Goal: Task Accomplishment & Management: Manage account settings

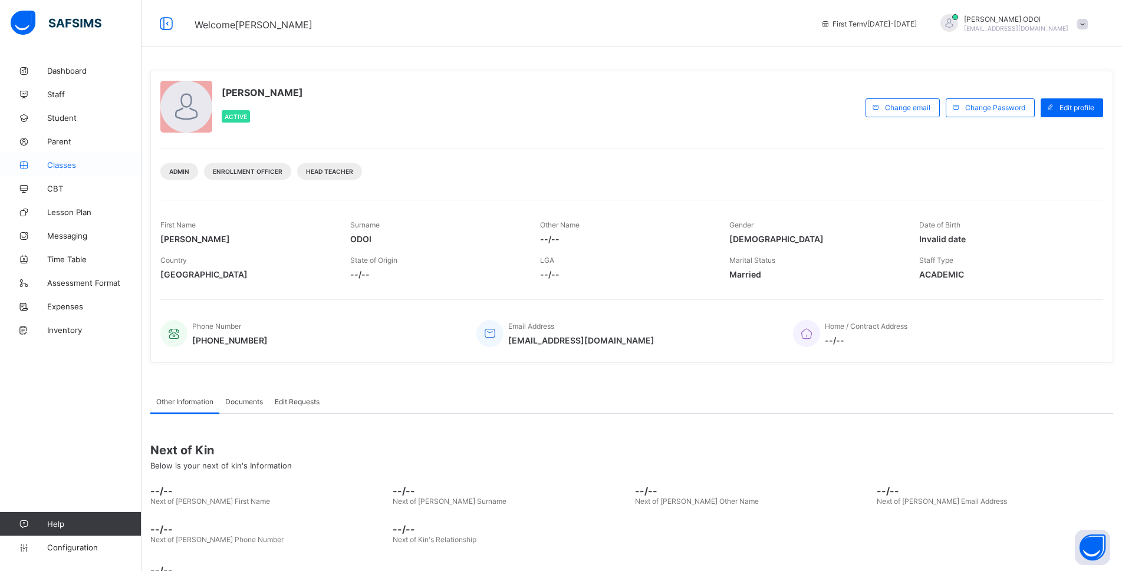
click at [73, 161] on span "Classes" at bounding box center [94, 164] width 94 height 9
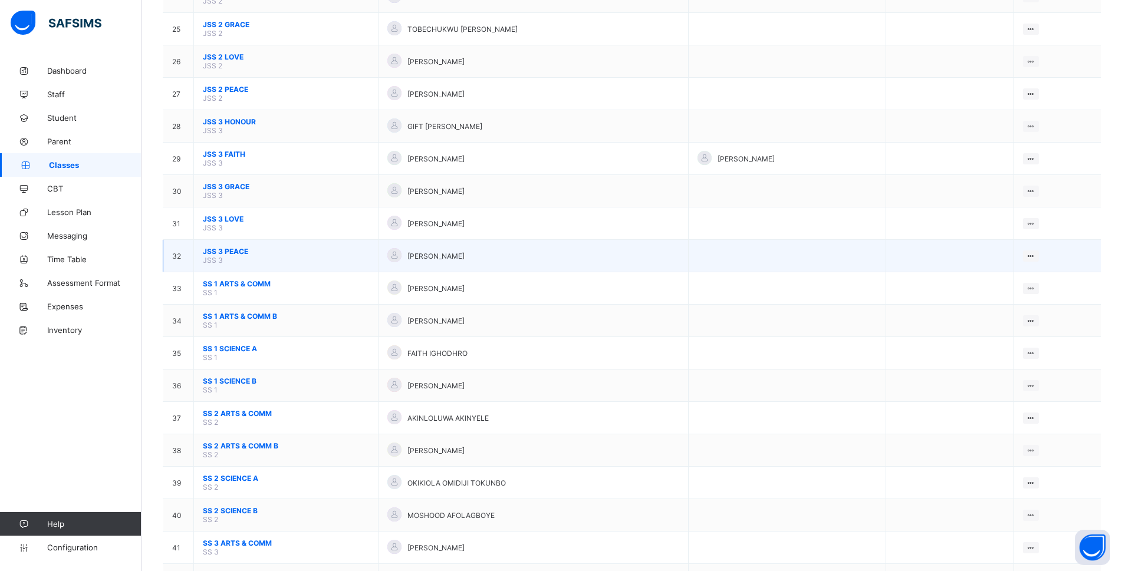
scroll to position [846, 0]
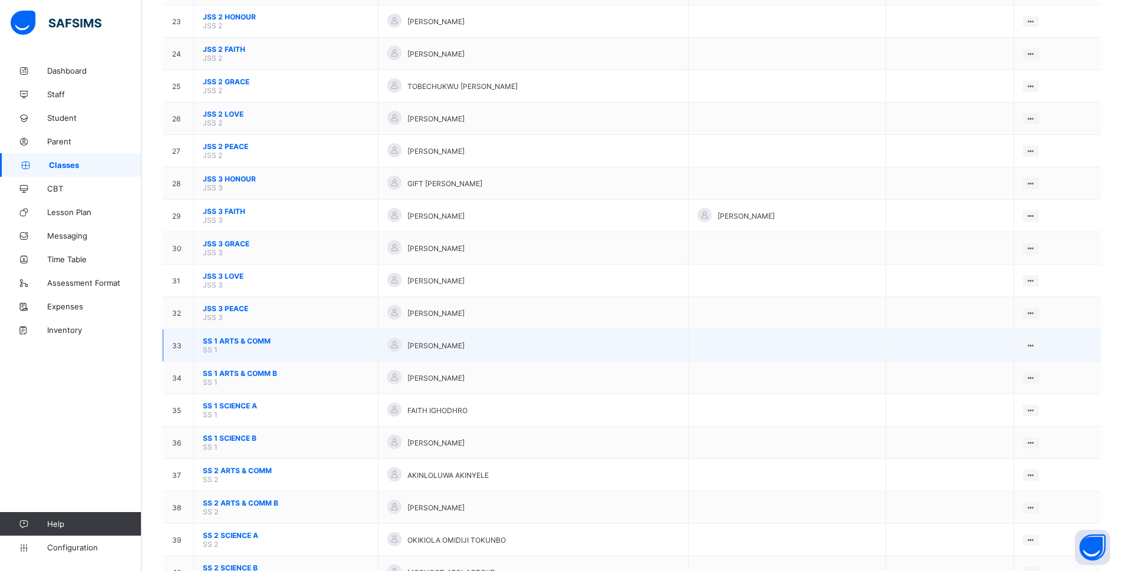
click at [309, 342] on span "SS 1 ARTS & COMM" at bounding box center [286, 341] width 166 height 9
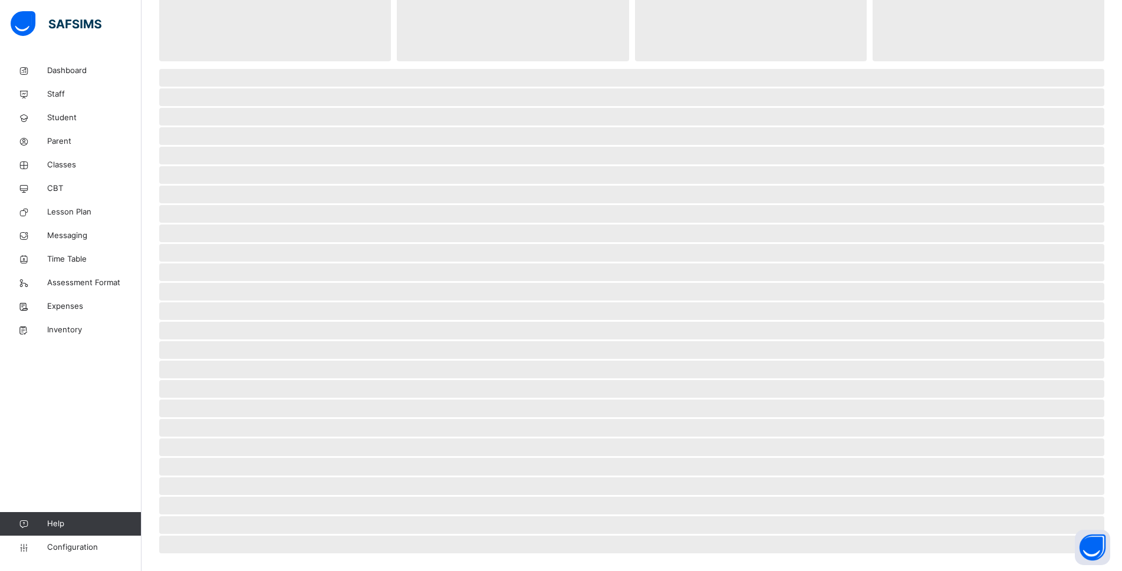
click at [309, 340] on span "‌" at bounding box center [631, 331] width 945 height 18
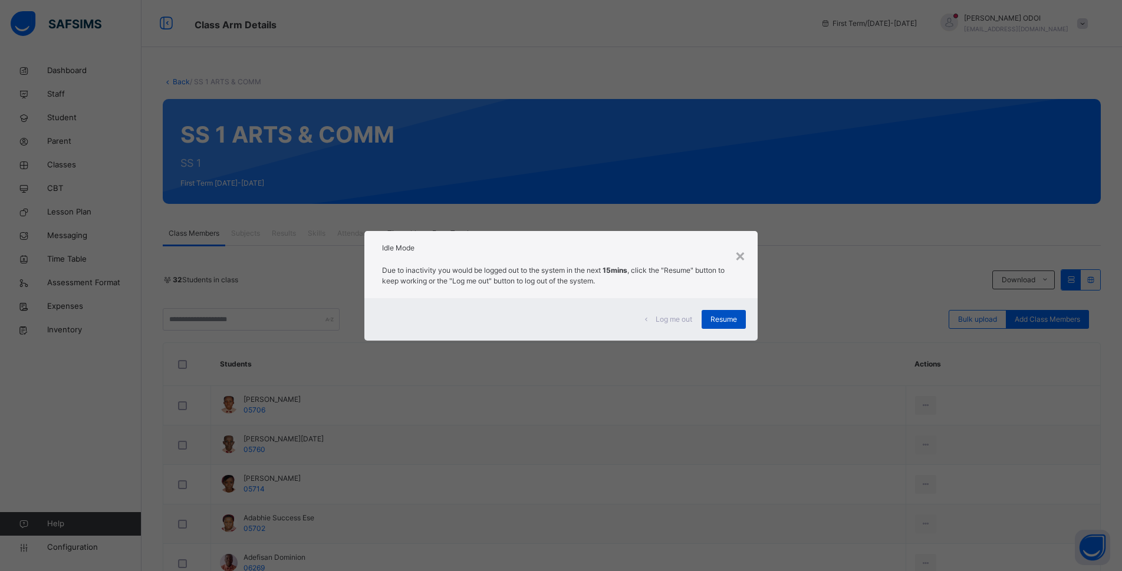
click at [730, 315] on span "Resume" at bounding box center [723, 319] width 27 height 11
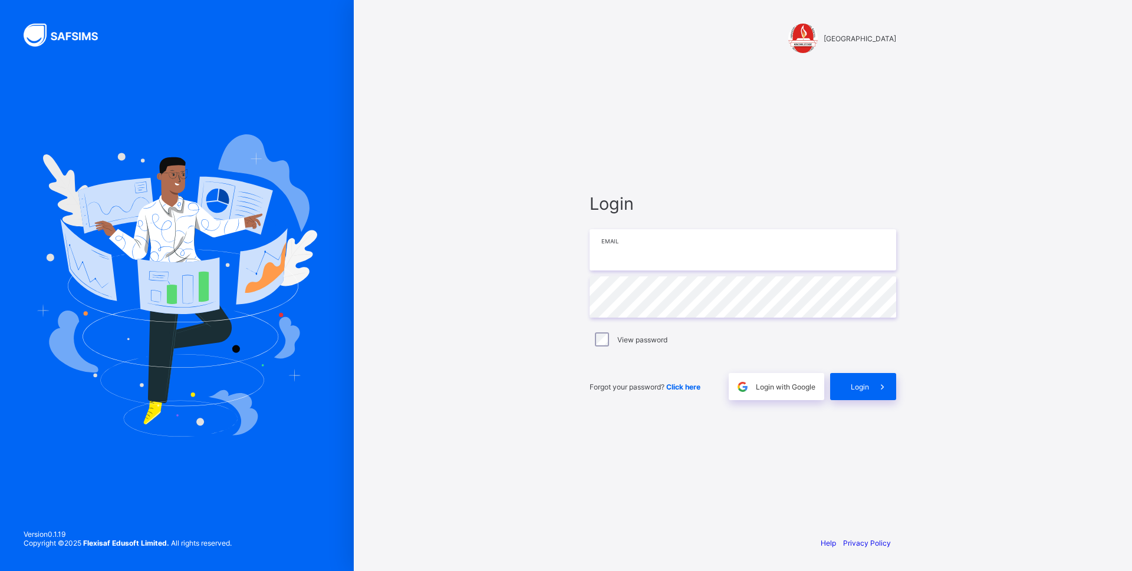
click at [739, 256] on input "email" at bounding box center [742, 249] width 306 height 41
type input "**********"
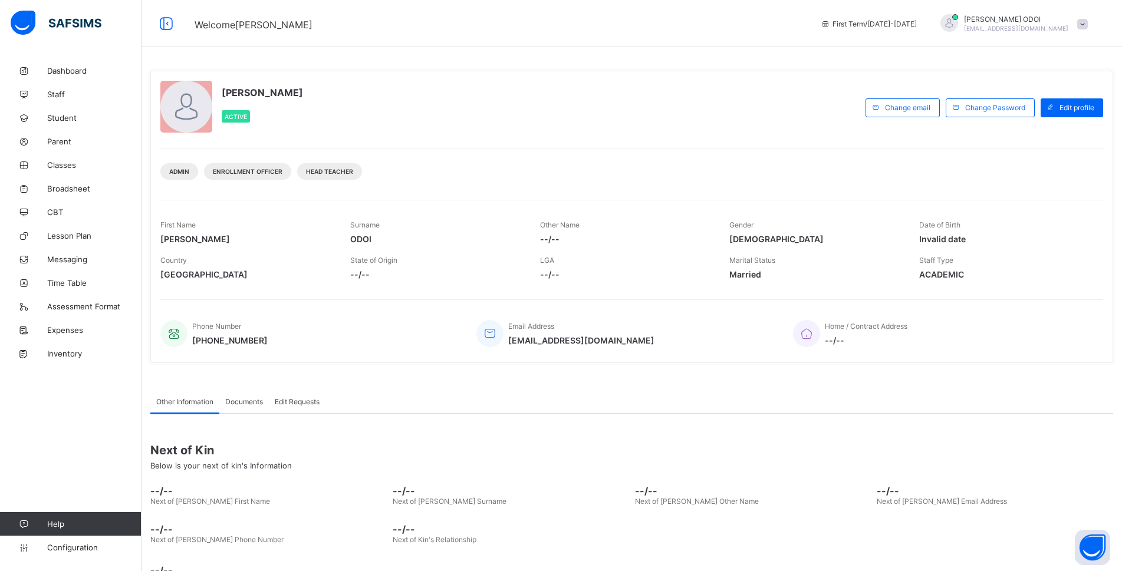
scroll to position [41, 0]
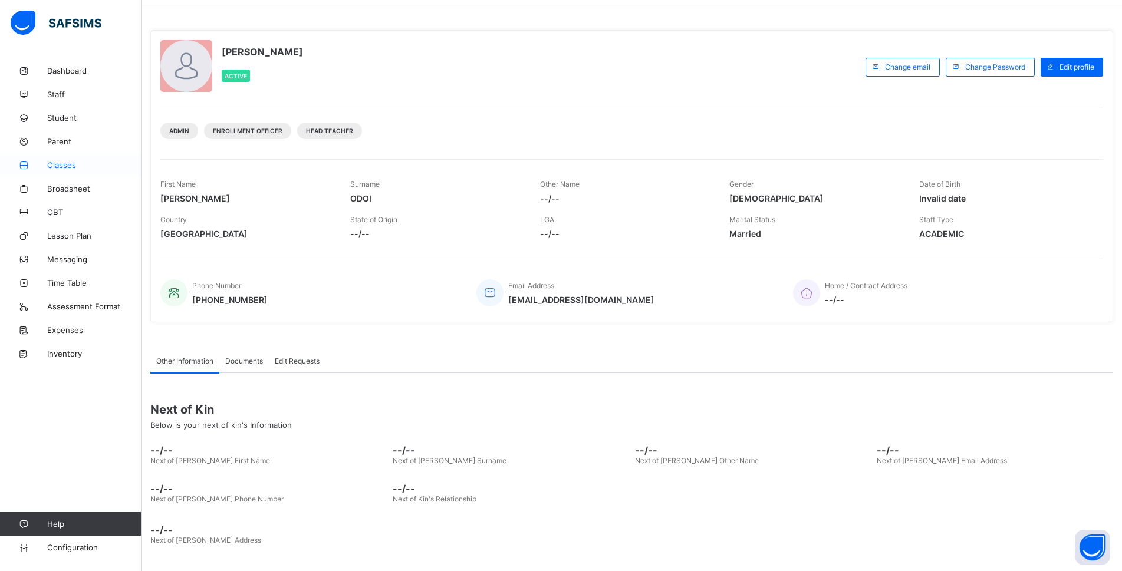
click at [104, 166] on span "Classes" at bounding box center [94, 164] width 94 height 9
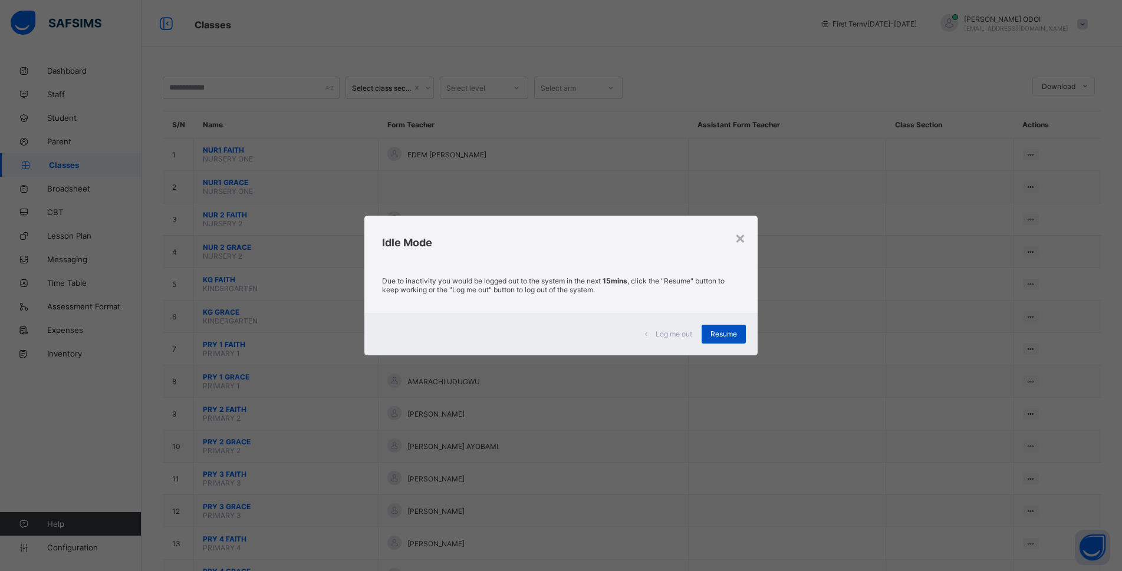
click at [717, 328] on div "Resume" at bounding box center [723, 334] width 44 height 19
click at [718, 333] on span "Resume" at bounding box center [723, 333] width 27 height 9
drag, startPoint x: 0, startPoint y: 479, endPoint x: 0, endPoint y: 594, distance: 115.5
drag, startPoint x: 0, startPoint y: 594, endPoint x: 740, endPoint y: 238, distance: 821.7
click at [740, 238] on div "×" at bounding box center [739, 238] width 11 height 20
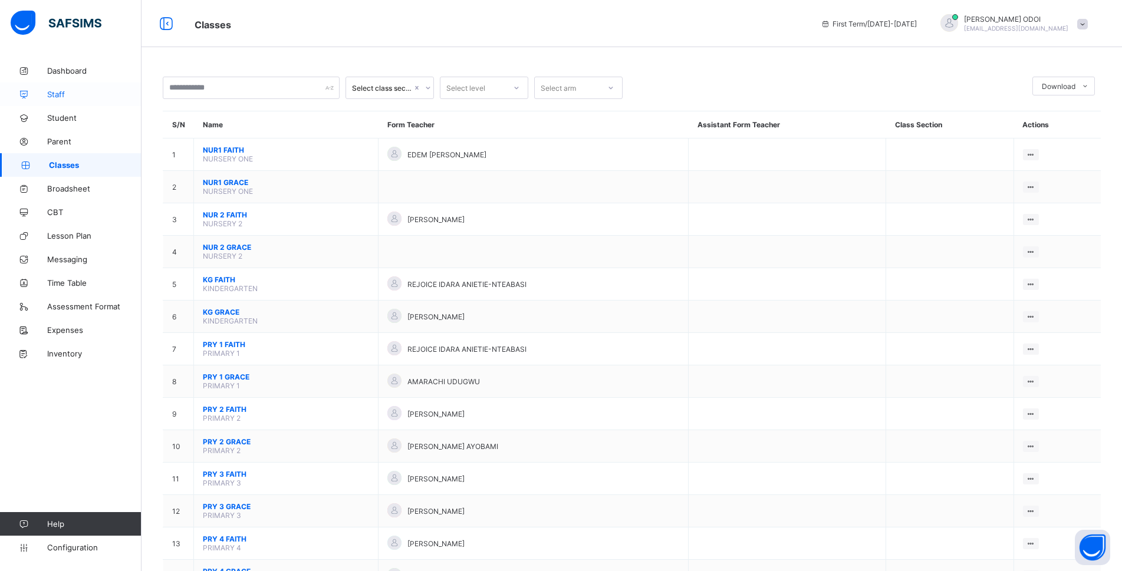
click at [68, 94] on span "Staff" at bounding box center [94, 94] width 94 height 9
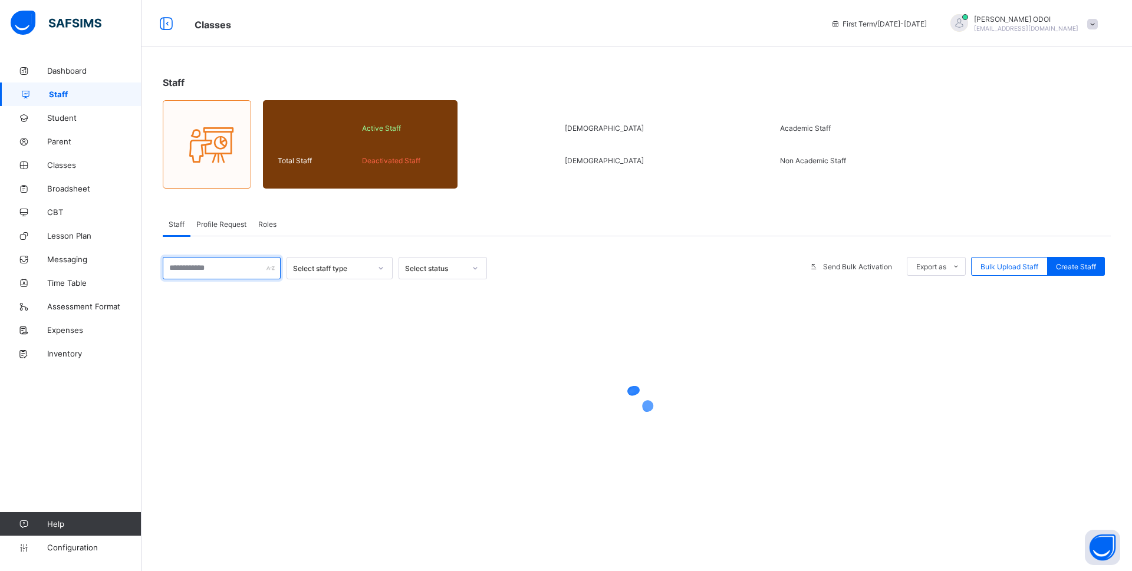
click at [224, 273] on input "text" at bounding box center [222, 268] width 118 height 22
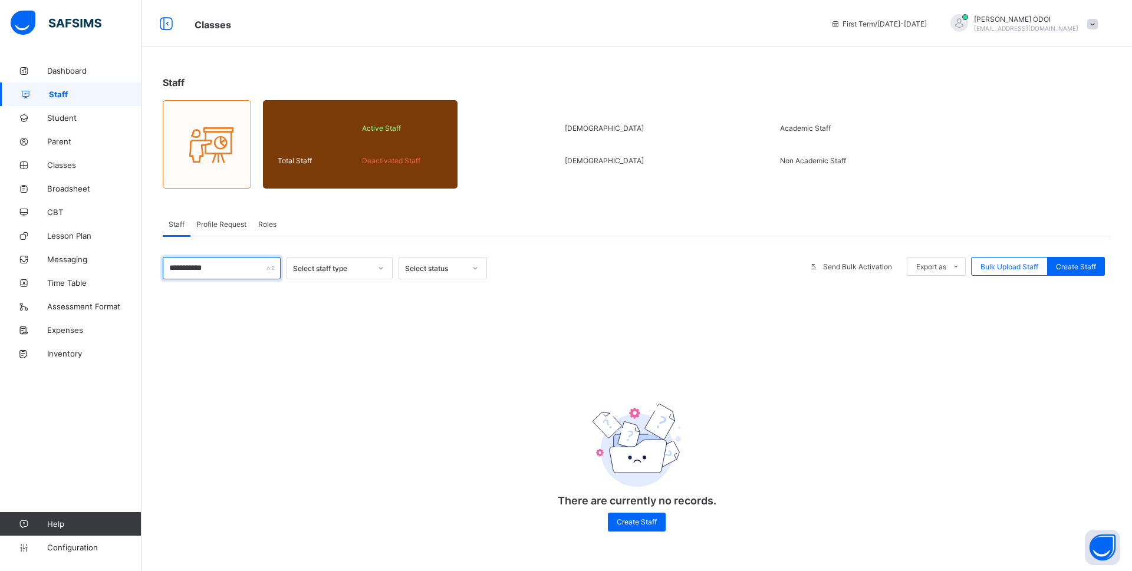
type input "**********"
drag, startPoint x: 251, startPoint y: 299, endPoint x: 248, endPoint y: 294, distance: 6.4
click at [250, 298] on div "**********" at bounding box center [637, 400] width 948 height 286
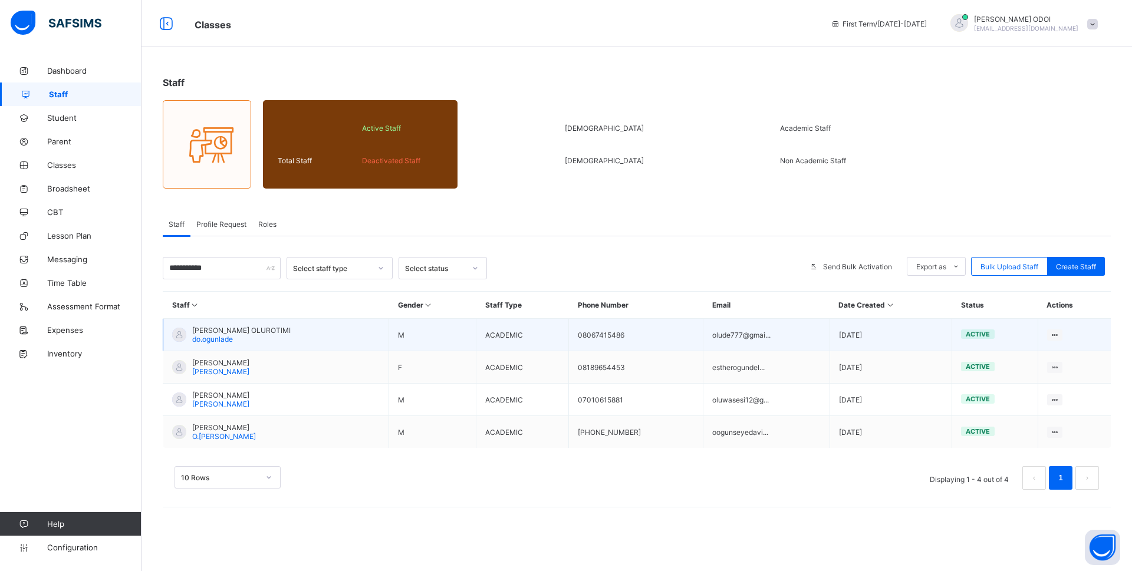
click at [286, 340] on div "OGUNLADE DAVID OLUROTIMI do.ogunlade" at bounding box center [241, 335] width 98 height 18
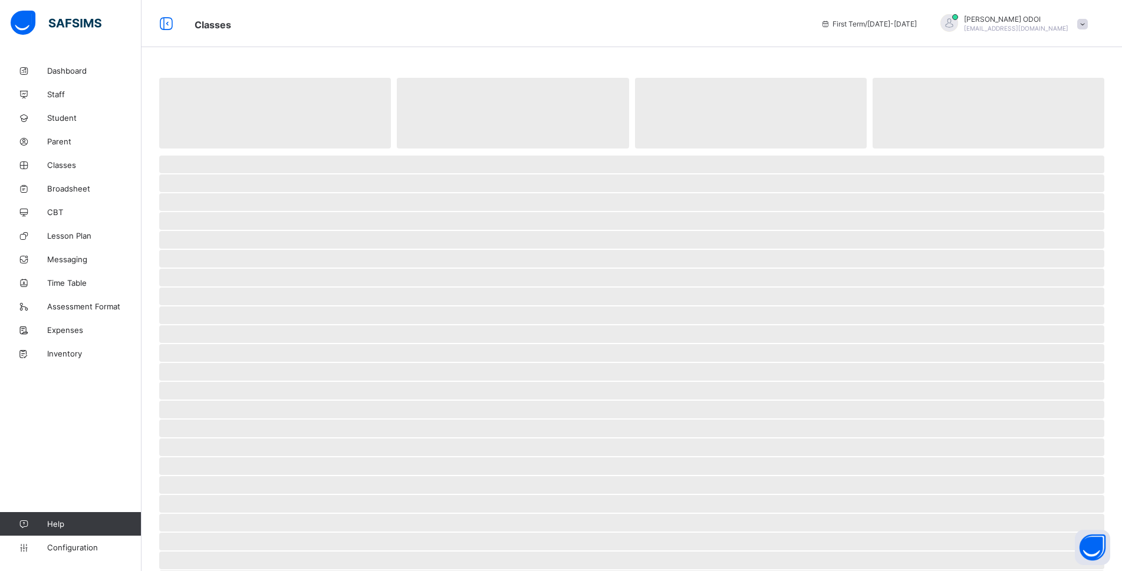
click at [286, 340] on span "‌" at bounding box center [631, 334] width 945 height 18
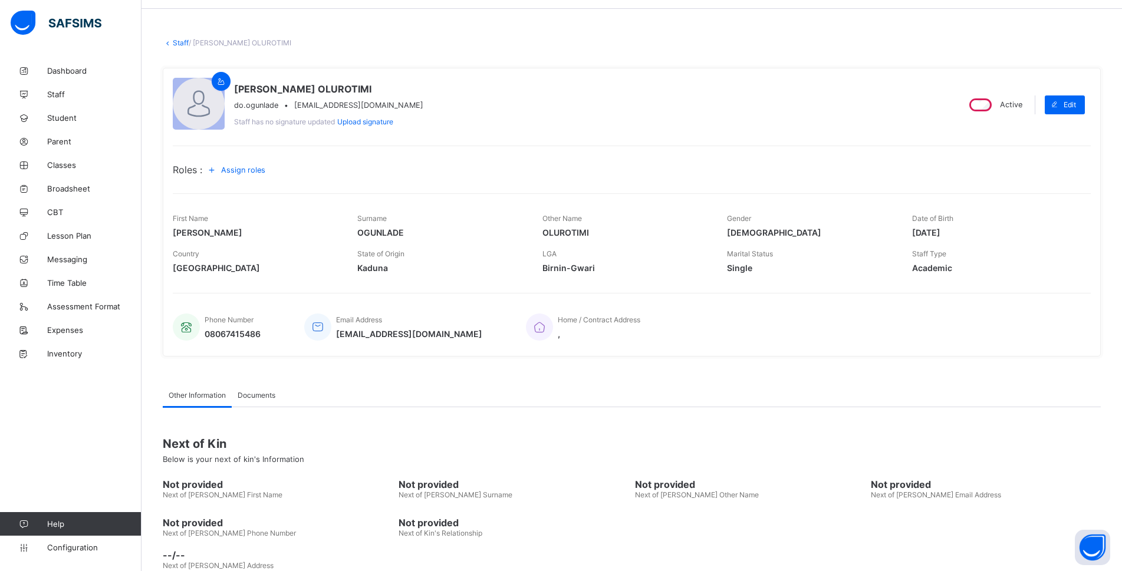
scroll to position [59, 0]
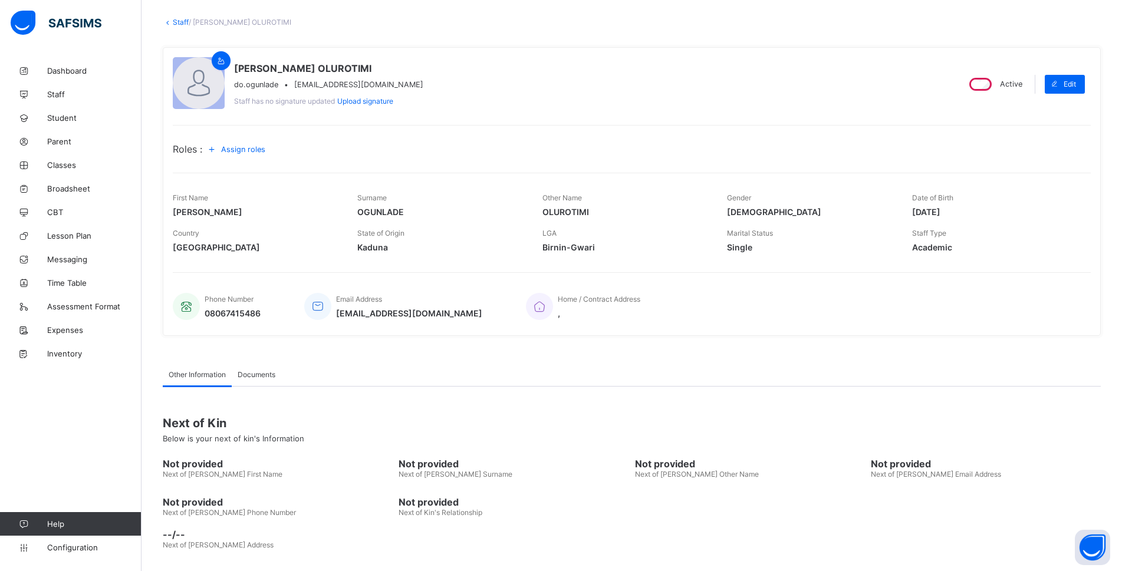
click at [248, 150] on span "Assign roles" at bounding box center [243, 149] width 44 height 9
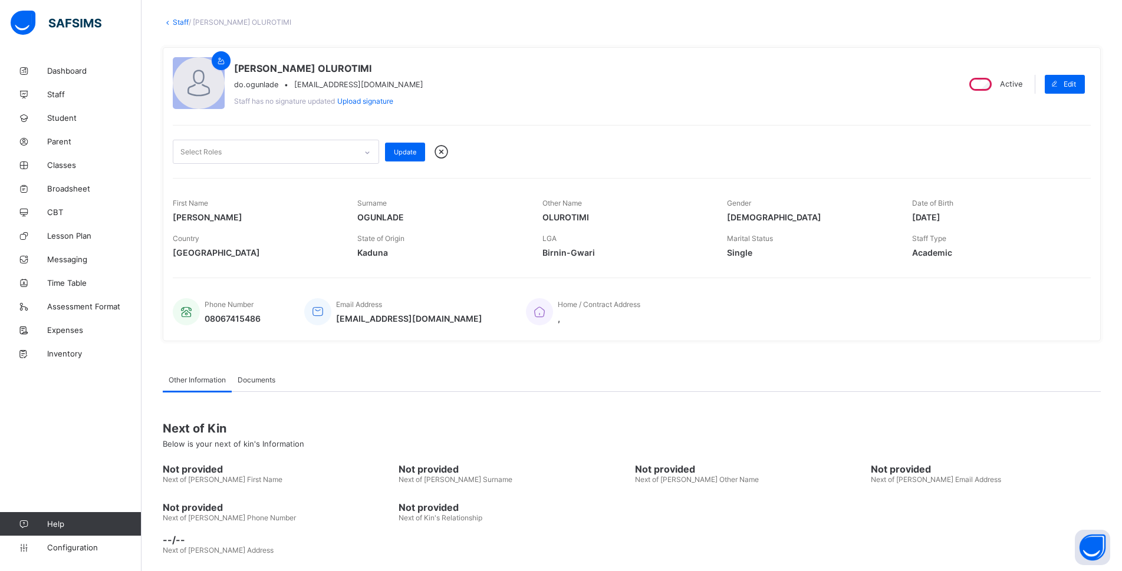
click at [443, 150] on icon at bounding box center [441, 152] width 21 height 18
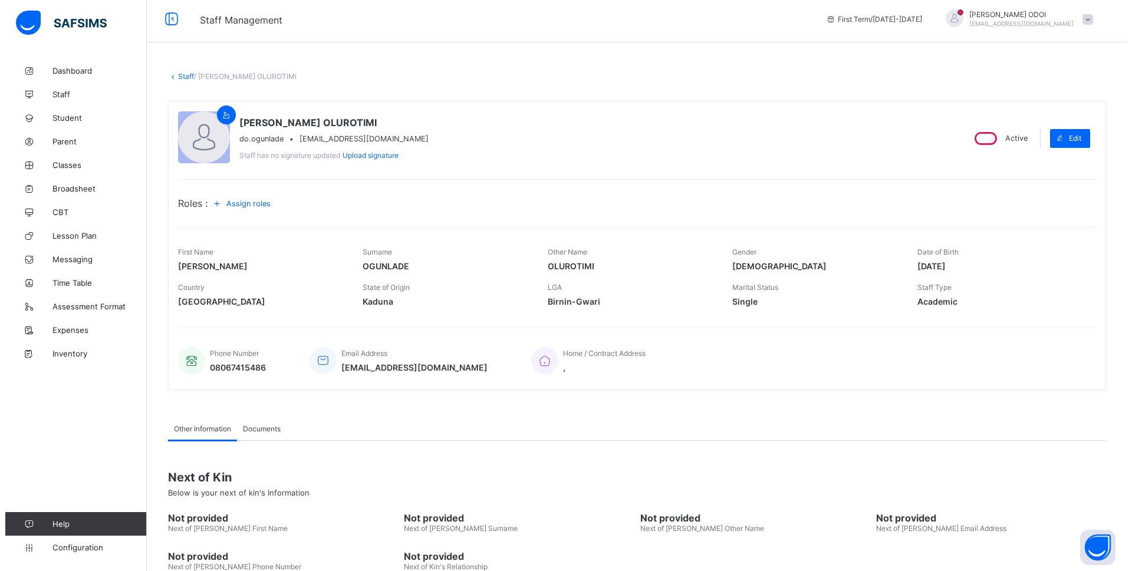
scroll to position [0, 0]
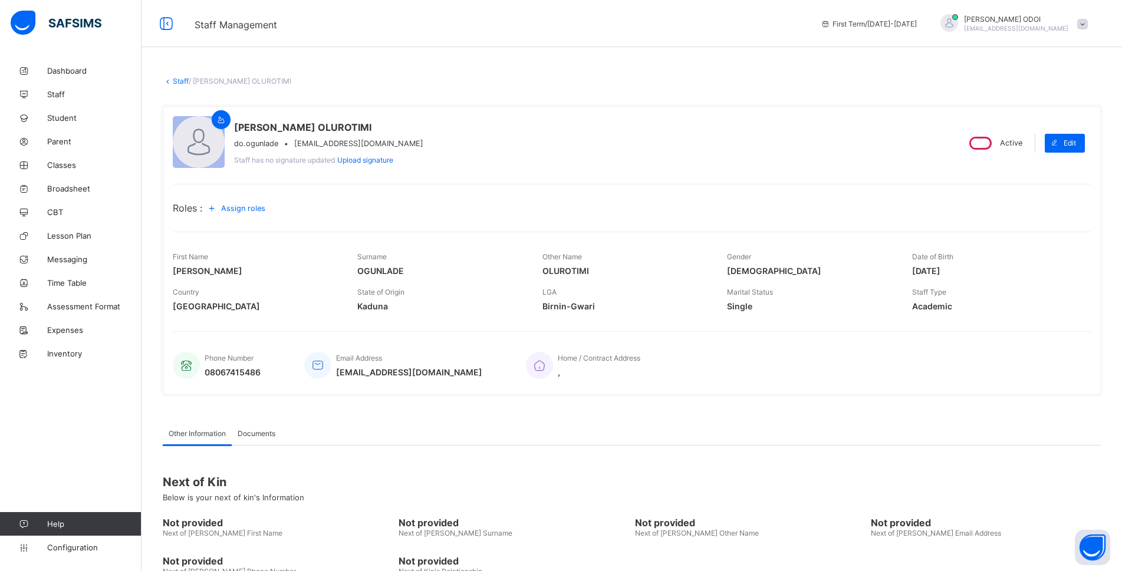
click at [186, 205] on span "Roles :" at bounding box center [187, 208] width 29 height 12
click at [248, 207] on span "Assign roles" at bounding box center [243, 208] width 44 height 9
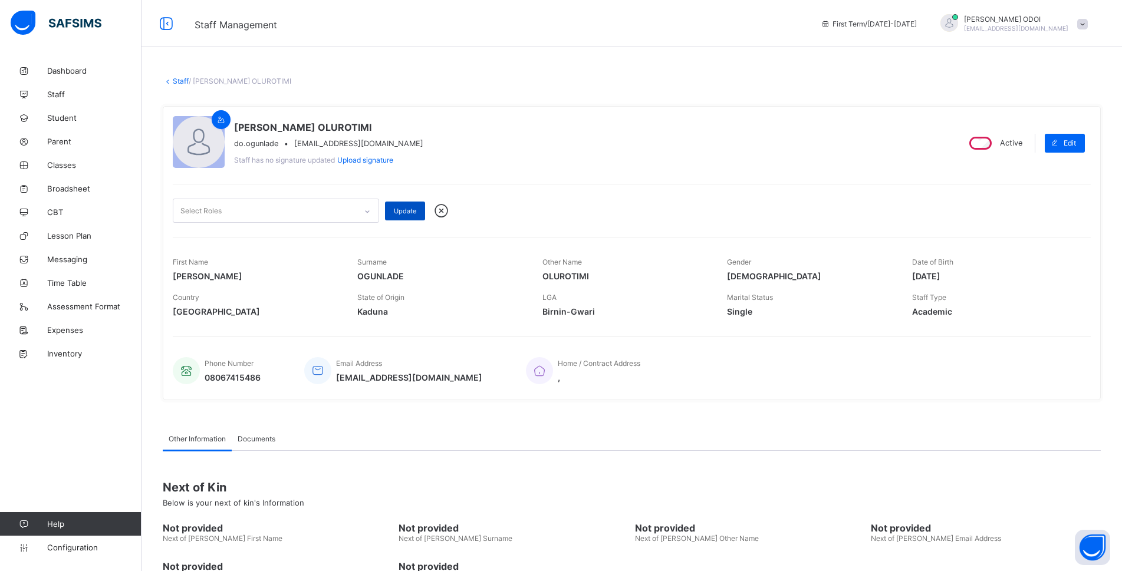
click at [397, 215] on div "Update" at bounding box center [405, 211] width 40 height 19
click at [443, 211] on icon at bounding box center [441, 211] width 21 height 18
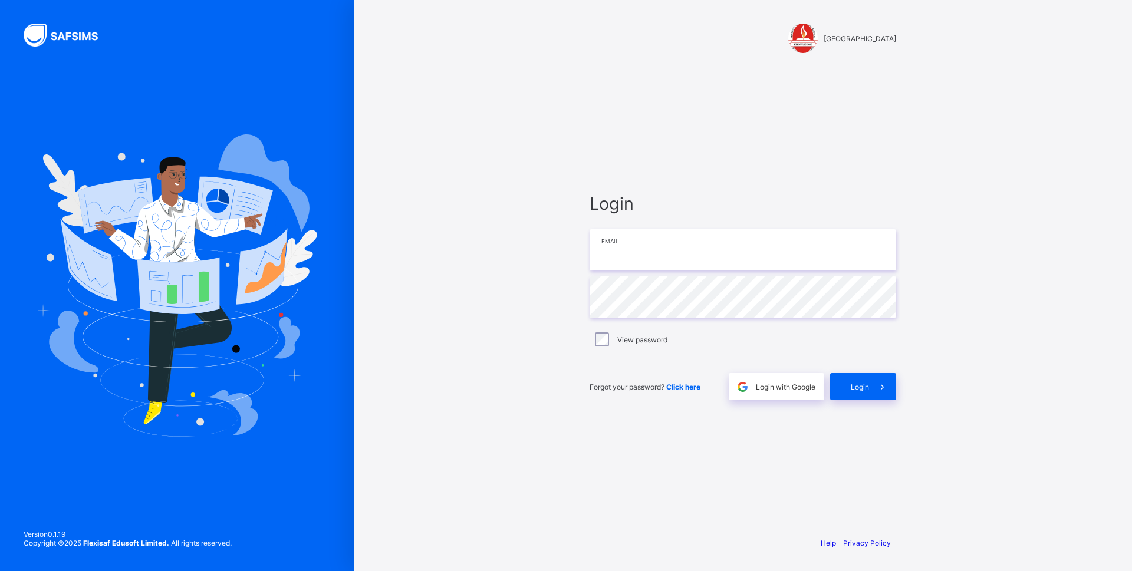
click at [621, 254] on input "email" at bounding box center [742, 249] width 306 height 41
type input "**********"
click at [864, 394] on div "Login" at bounding box center [863, 386] width 66 height 27
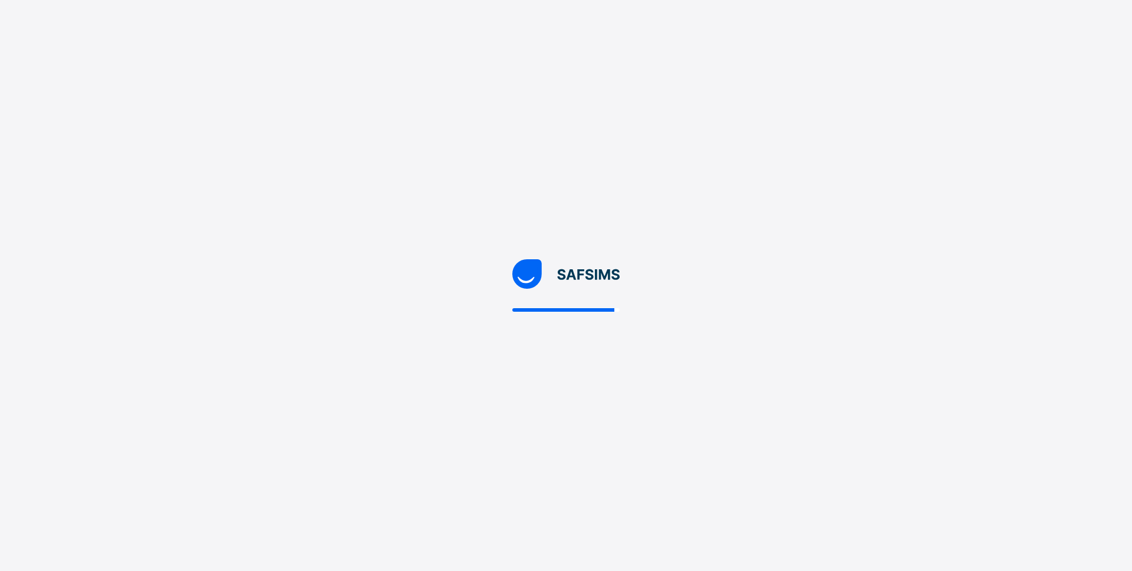
drag, startPoint x: 531, startPoint y: 207, endPoint x: 551, endPoint y: 197, distance: 21.9
click at [551, 197] on div at bounding box center [566, 285] width 1132 height 571
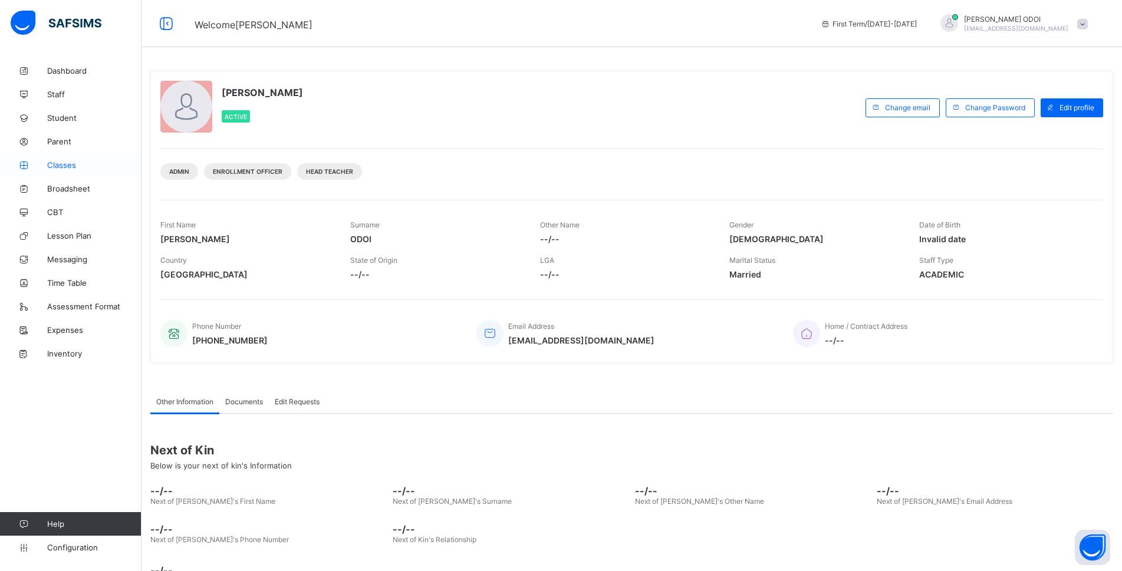
click at [79, 160] on link "Classes" at bounding box center [70, 165] width 141 height 24
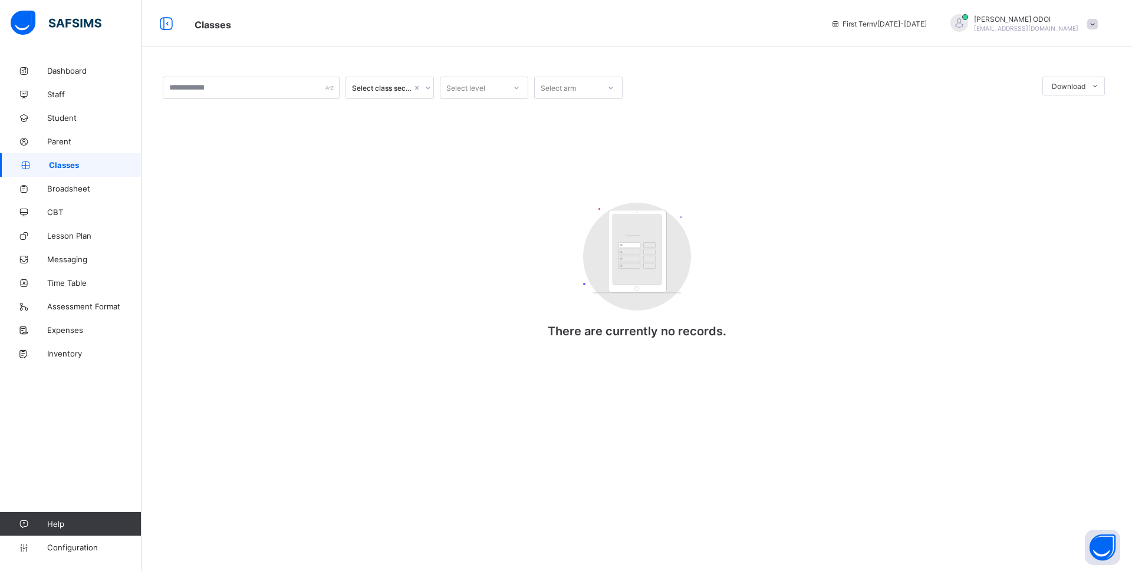
click at [326, 232] on div "Select class section Select level Select arm Download Pdf Report Excel Report C…" at bounding box center [637, 219] width 948 height 285
click at [594, 265] on circle at bounding box center [637, 257] width 108 height 108
click at [596, 266] on circle at bounding box center [637, 257] width 108 height 108
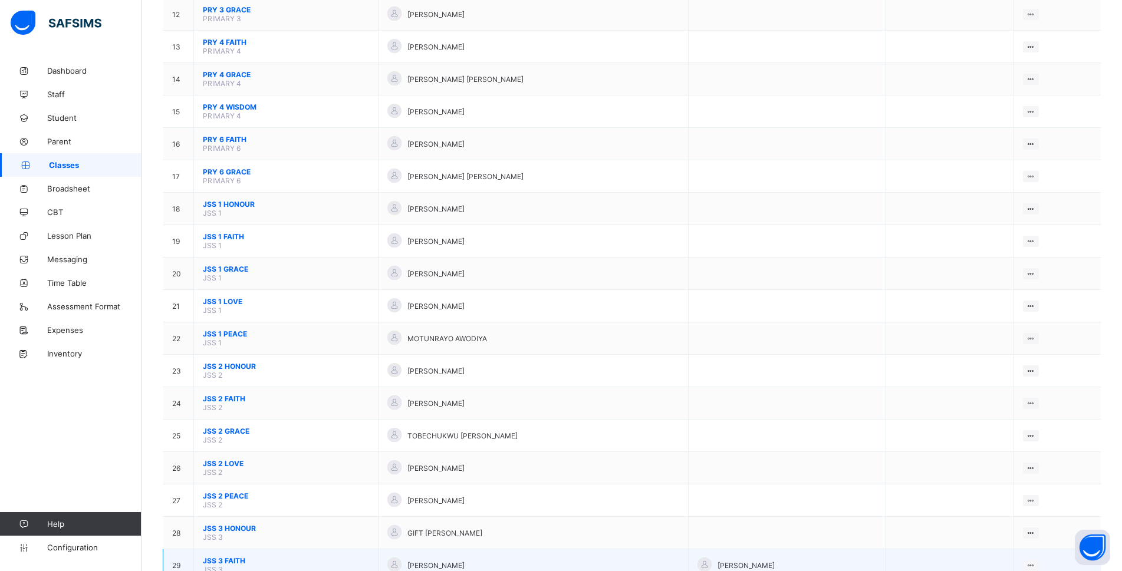
scroll to position [472, 0]
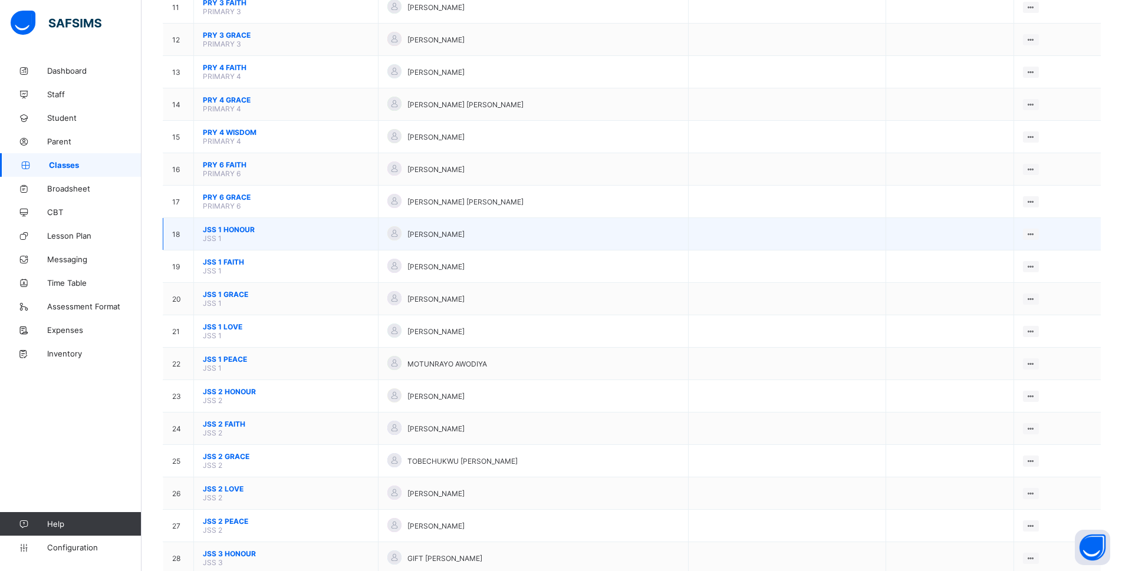
click at [263, 230] on span "JSS 1 HONOUR" at bounding box center [286, 229] width 166 height 9
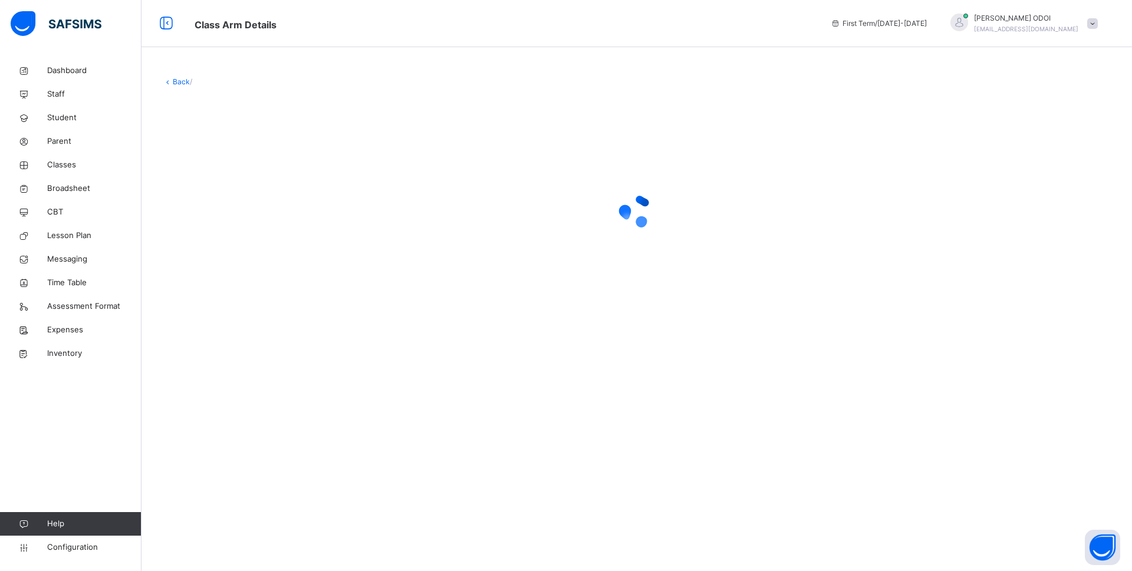
click at [632, 227] on icon at bounding box center [636, 210] width 47 height 47
drag, startPoint x: 632, startPoint y: 227, endPoint x: 621, endPoint y: 223, distance: 11.7
click at [621, 223] on icon at bounding box center [636, 210] width 47 height 47
drag, startPoint x: 631, startPoint y: 236, endPoint x: 608, endPoint y: 241, distance: 24.2
click at [631, 235] on div at bounding box center [637, 211] width 948 height 224
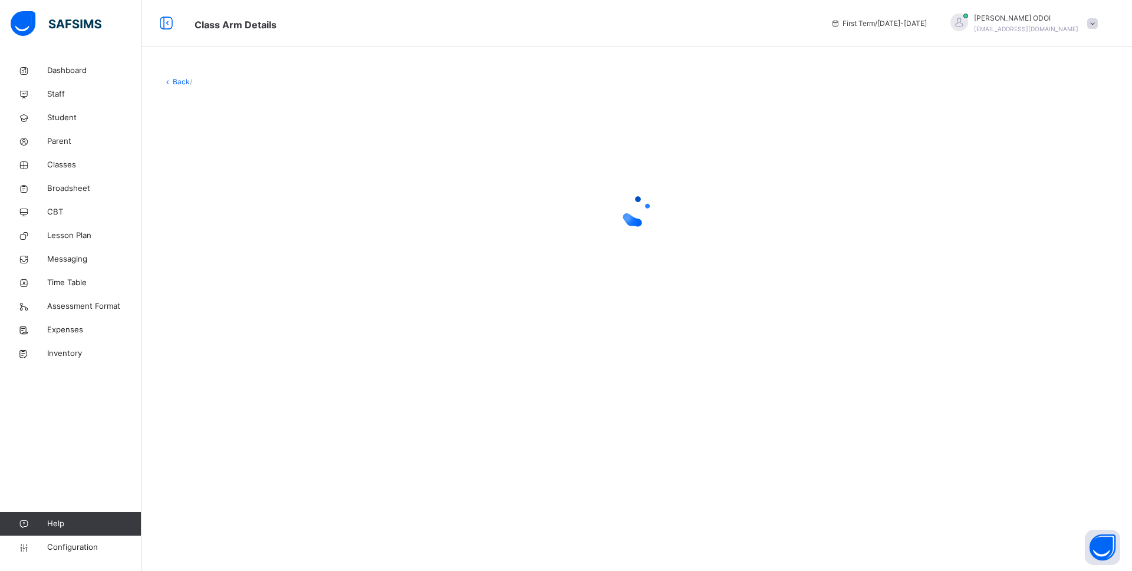
drag, startPoint x: 604, startPoint y: 232, endPoint x: 582, endPoint y: 219, distance: 25.1
click at [582, 219] on div at bounding box center [637, 210] width 948 height 47
click at [825, 390] on div "Back /" at bounding box center [636, 285] width 990 height 571
